Goal: Task Accomplishment & Management: Manage account settings

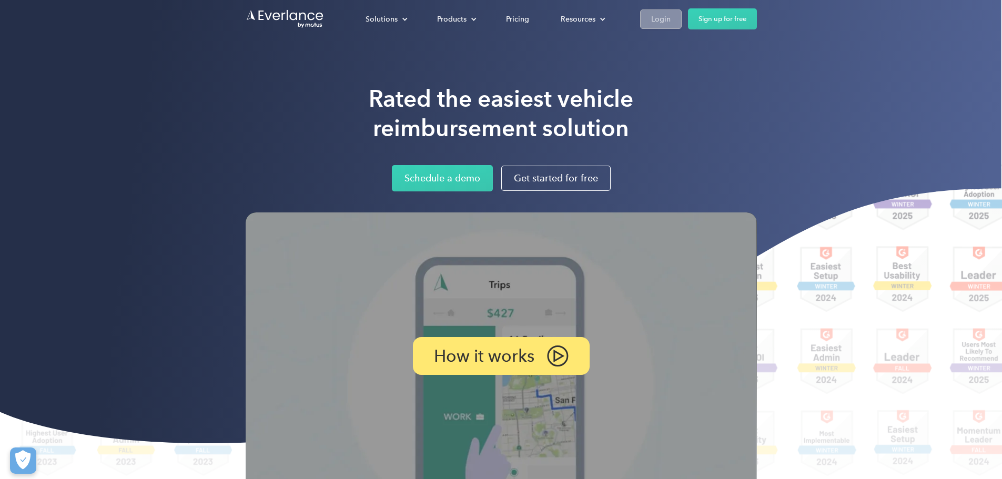
click at [682, 27] on link "Login" at bounding box center [661, 18] width 42 height 19
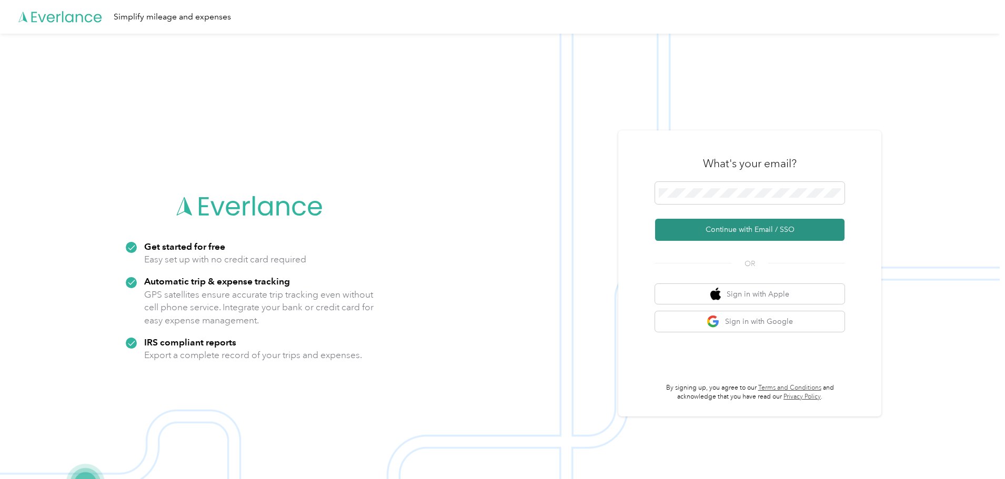
click at [756, 234] on button "Continue with Email / SSO" at bounding box center [749, 230] width 189 height 22
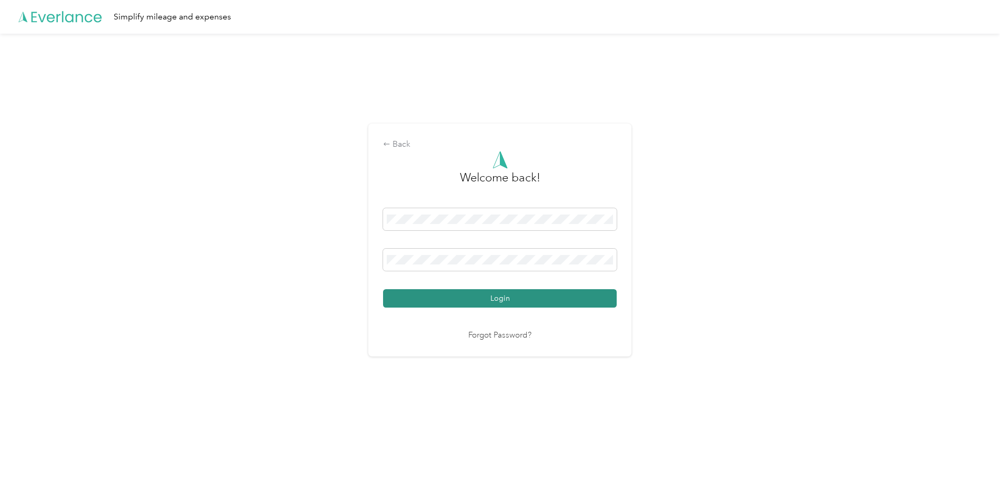
click at [562, 293] on button "Login" at bounding box center [500, 298] width 234 height 18
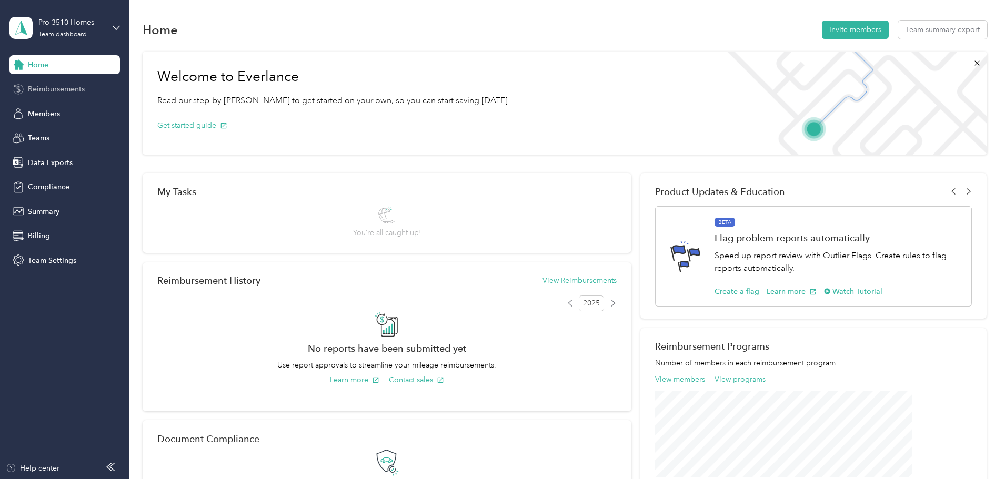
click at [29, 96] on div "Reimbursements" at bounding box center [64, 89] width 110 height 19
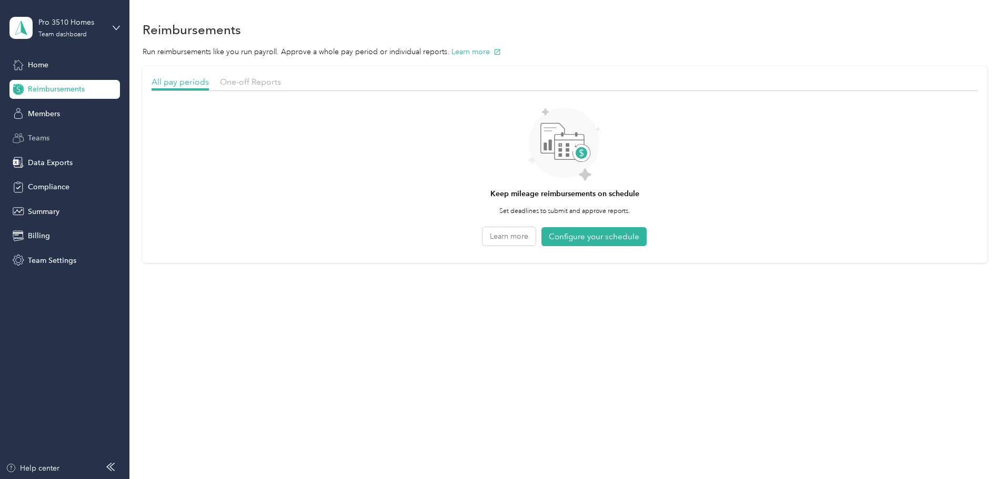
click at [42, 146] on div "Teams" at bounding box center [64, 138] width 110 height 19
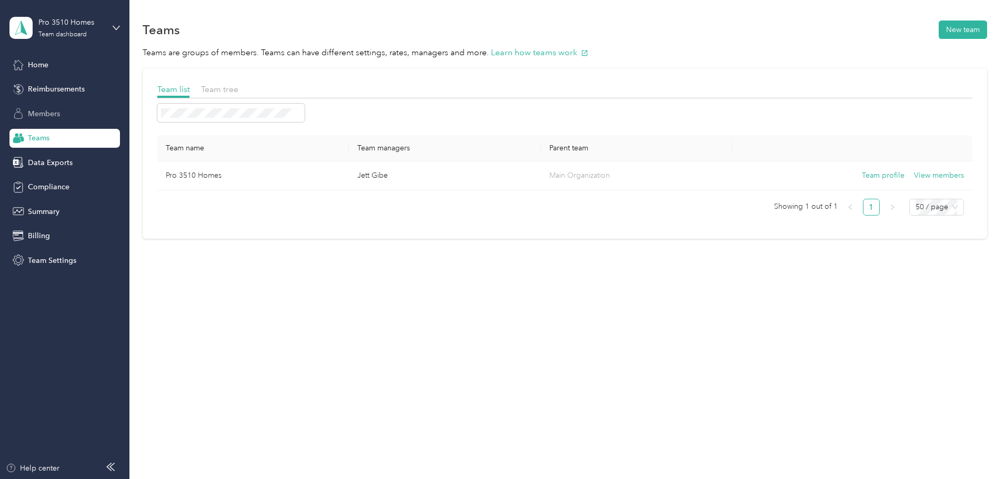
click at [45, 115] on span "Members" at bounding box center [44, 113] width 32 height 11
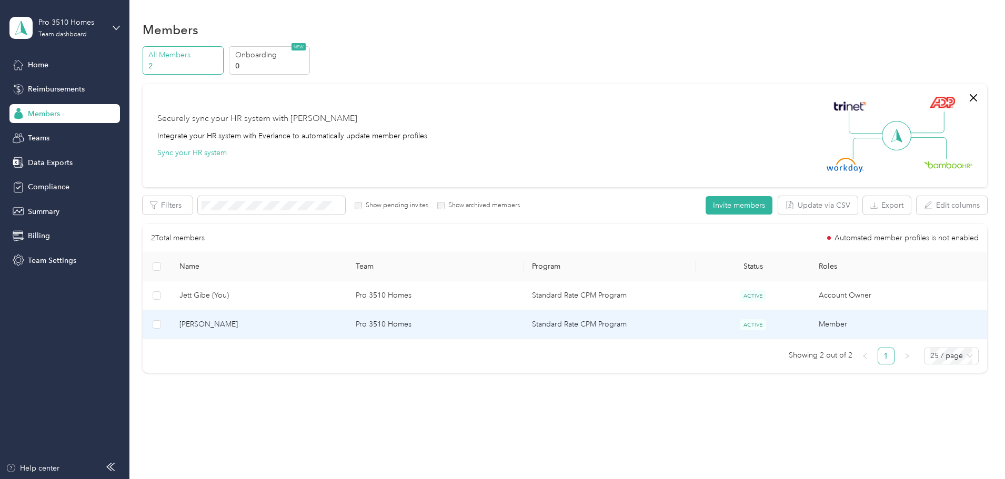
click at [284, 324] on span "[PERSON_NAME]" at bounding box center [258, 325] width 159 height 12
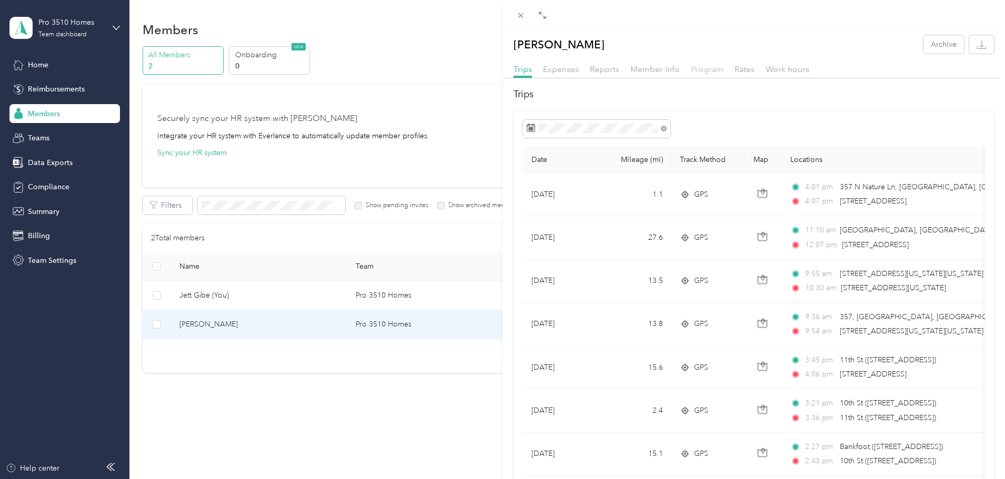
click at [708, 66] on span "Program" at bounding box center [707, 69] width 33 height 10
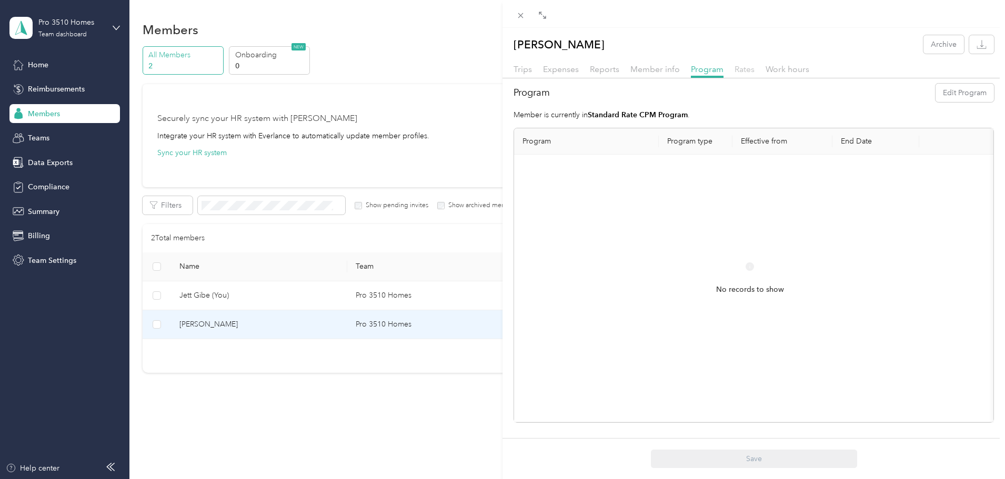
click at [735, 67] on span "Rates" at bounding box center [744, 69] width 20 height 10
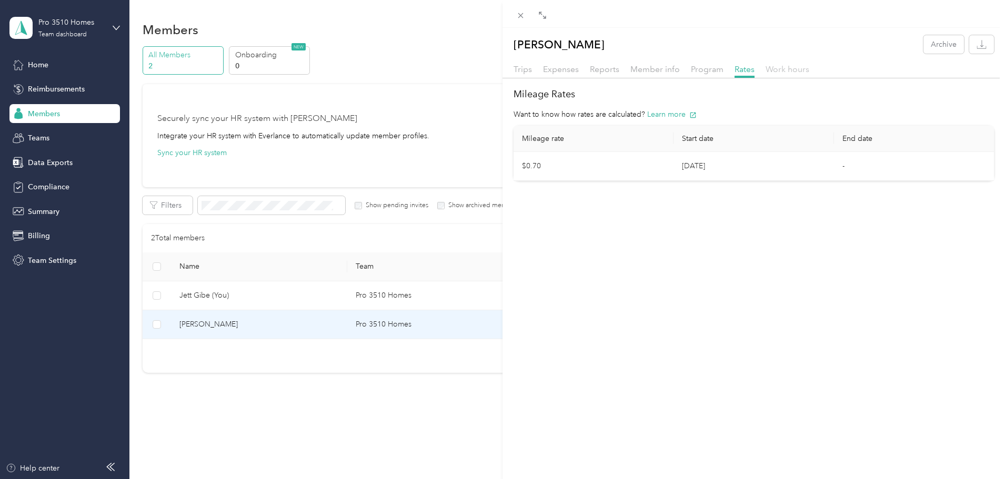
click at [793, 72] on span "Work hours" at bounding box center [787, 69] width 44 height 10
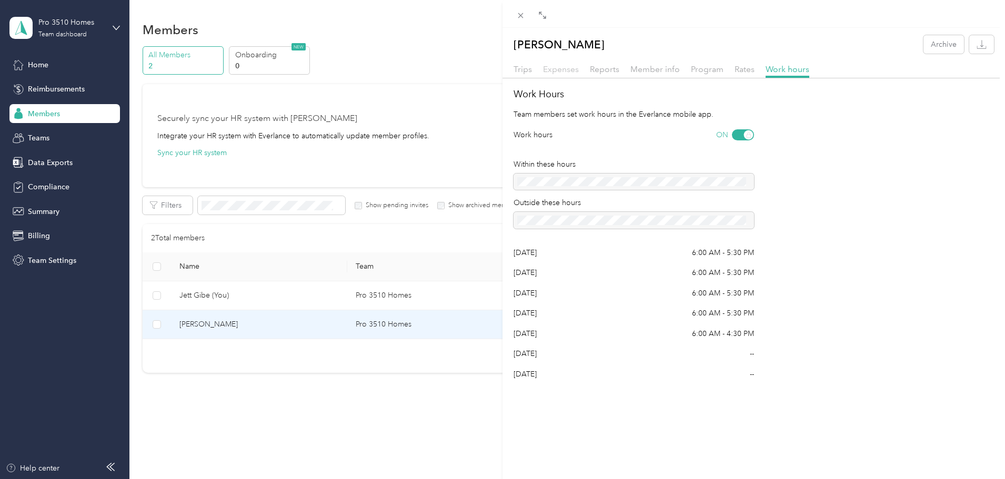
click at [554, 70] on span "Expenses" at bounding box center [561, 69] width 36 height 10
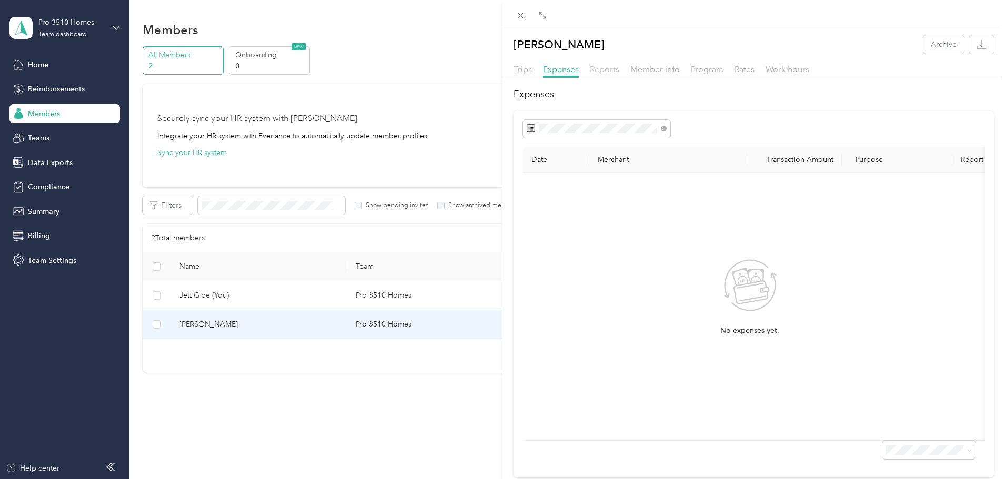
click at [604, 69] on span "Reports" at bounding box center [604, 69] width 29 height 10
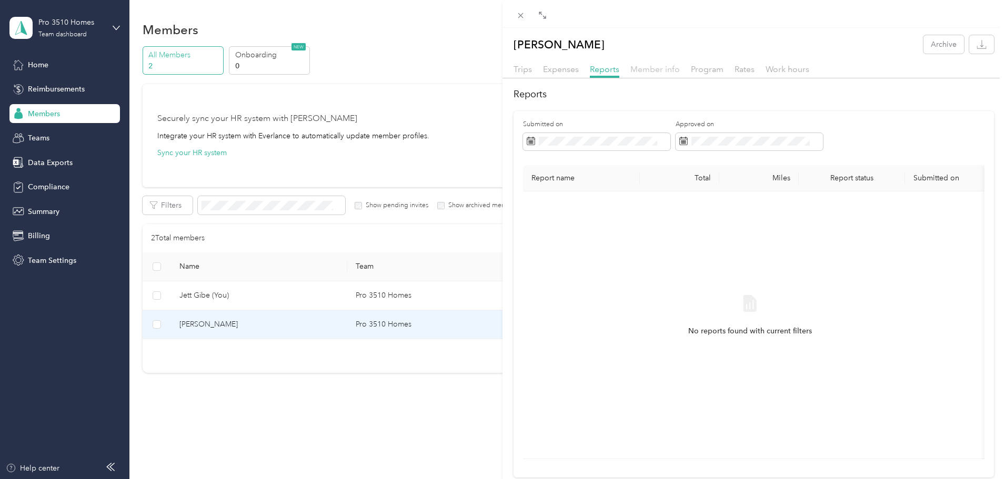
click at [642, 69] on span "Member info" at bounding box center [654, 69] width 49 height 10
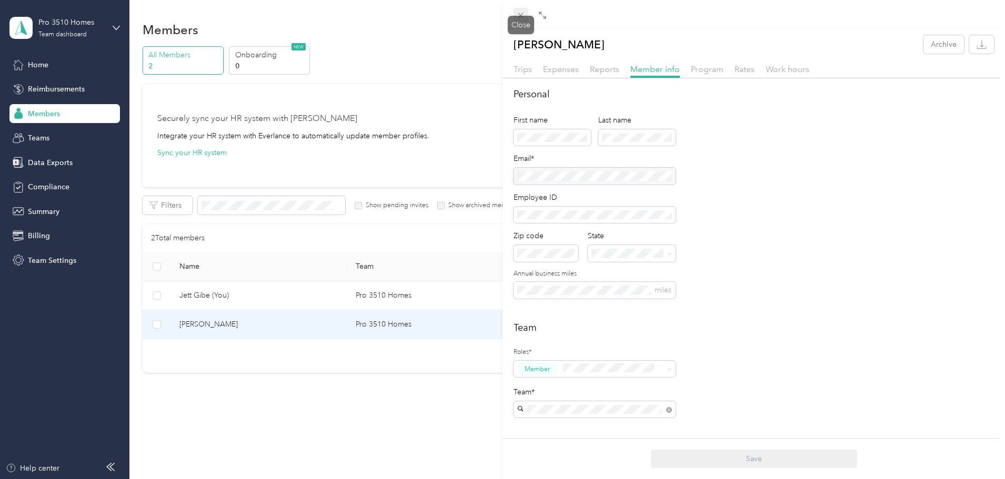
click at [521, 11] on icon at bounding box center [520, 15] width 9 height 9
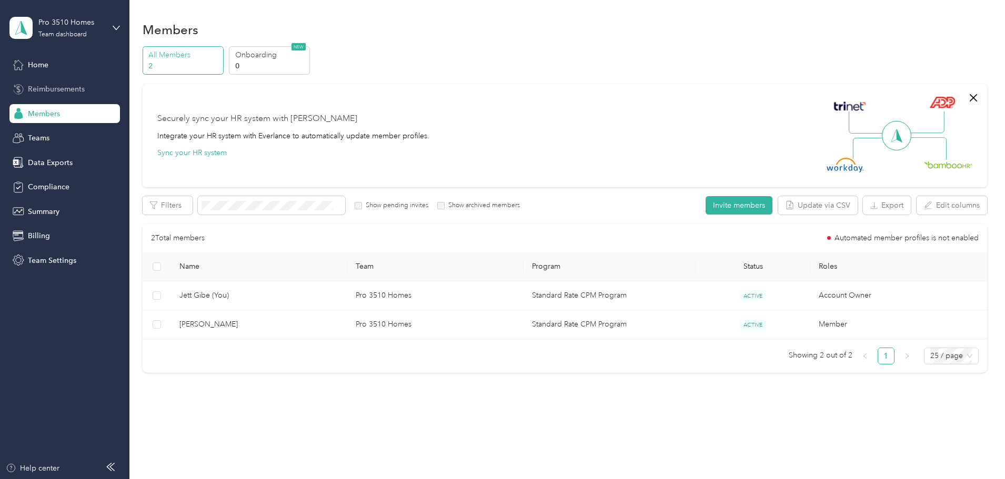
click at [80, 94] on span "Reimbursements" at bounding box center [56, 89] width 57 height 11
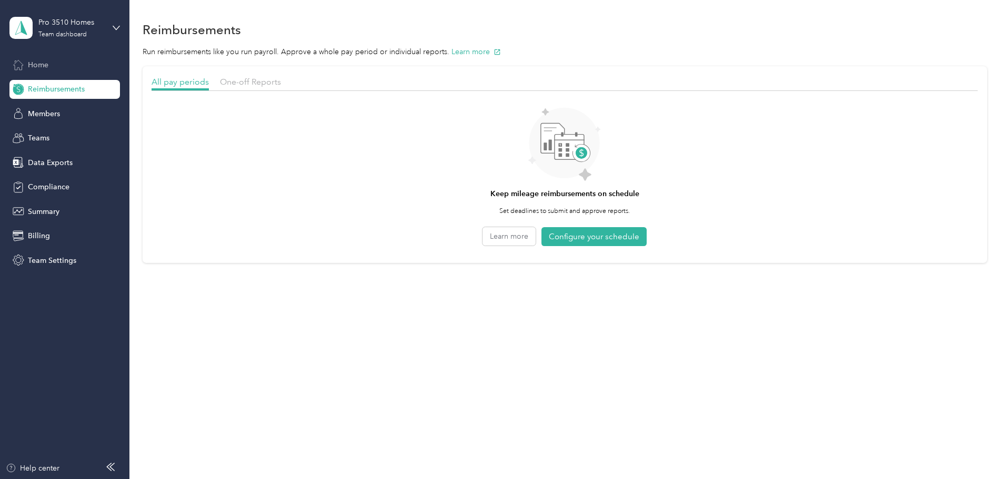
click at [19, 57] on div "Home" at bounding box center [64, 64] width 110 height 19
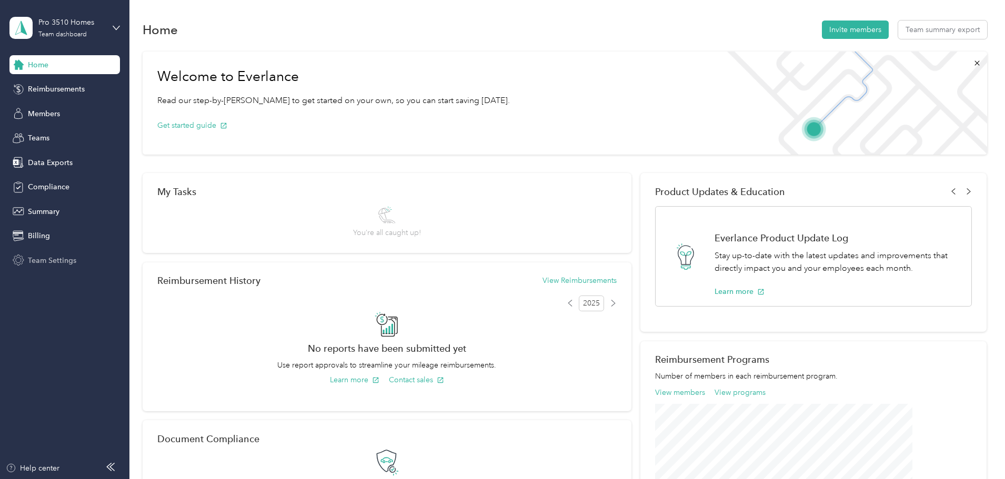
click at [56, 260] on span "Team Settings" at bounding box center [52, 260] width 48 height 11
